Goal: Transaction & Acquisition: Purchase product/service

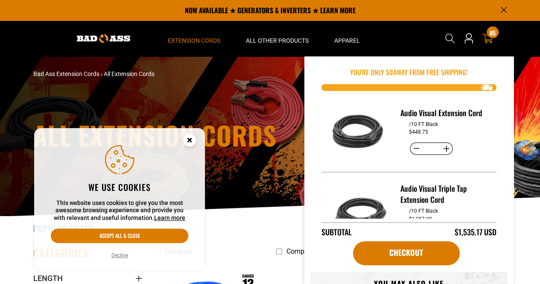
click at [488, 41] on icon at bounding box center [487, 38] width 11 height 11
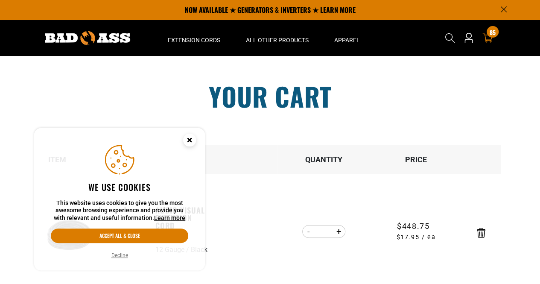
scroll to position [128, 0]
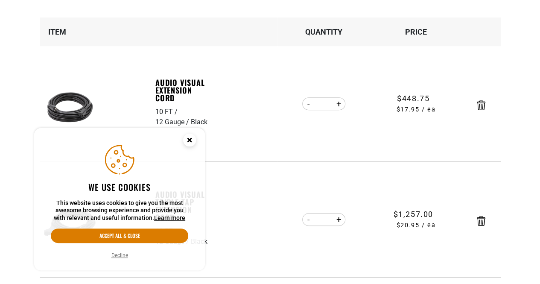
click at [189, 142] on circle "Cookie Consent" at bounding box center [189, 140] width 13 height 13
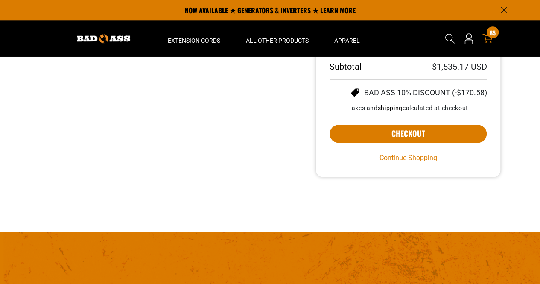
scroll to position [384, 0]
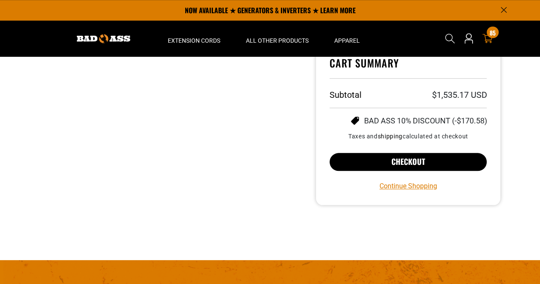
click at [396, 163] on button "Checkout" at bounding box center [407, 162] width 157 height 18
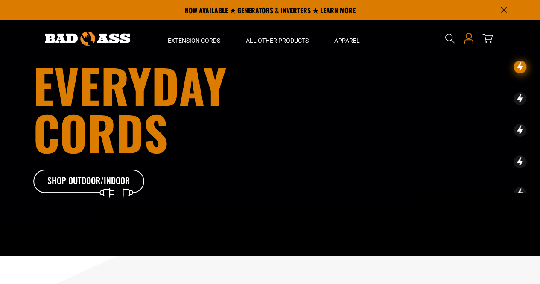
click at [469, 41] on icon at bounding box center [468, 38] width 11 height 11
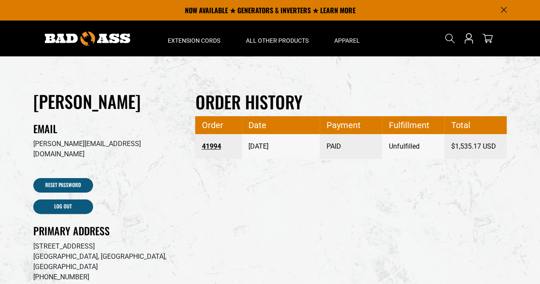
click at [211, 146] on link "41994" at bounding box center [218, 146] width 34 height 15
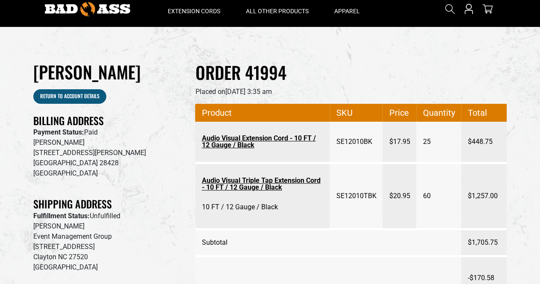
scroll to position [43, 0]
